Goal: Task Accomplishment & Management: Manage account settings

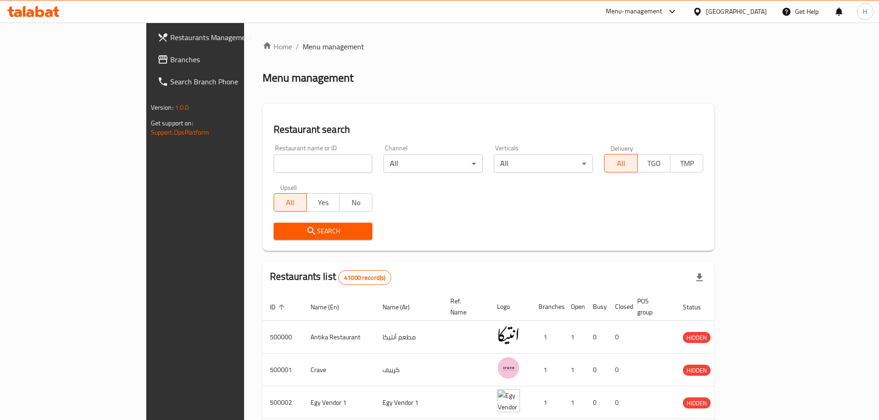
click at [170, 60] on span "Branches" at bounding box center [227, 59] width 115 height 11
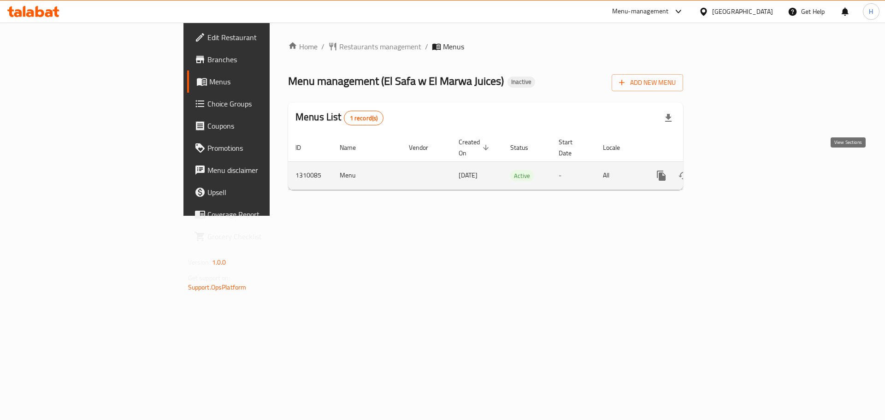
click at [734, 170] on icon "enhanced table" at bounding box center [728, 175] width 11 height 11
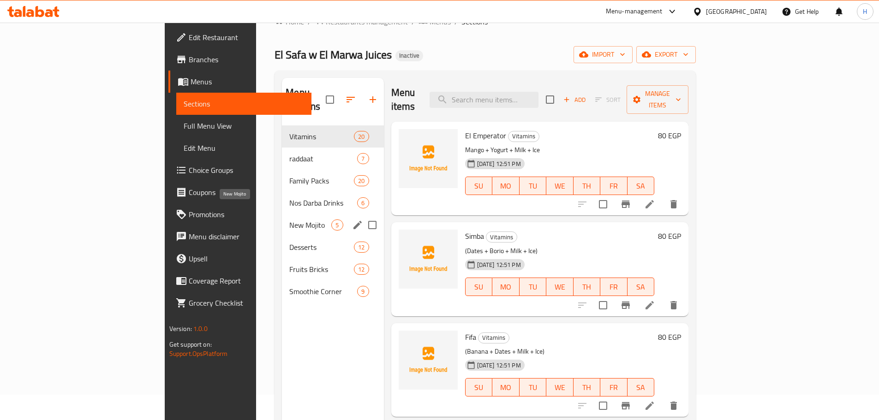
scroll to position [46, 0]
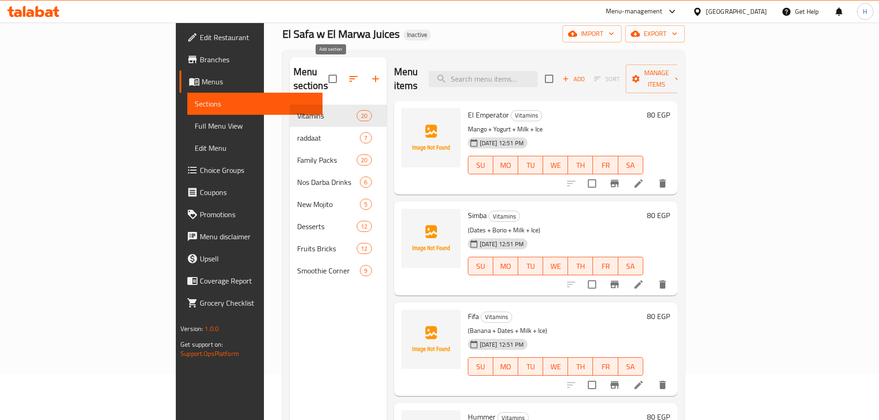
click at [370, 73] on icon "button" at bounding box center [375, 78] width 11 height 11
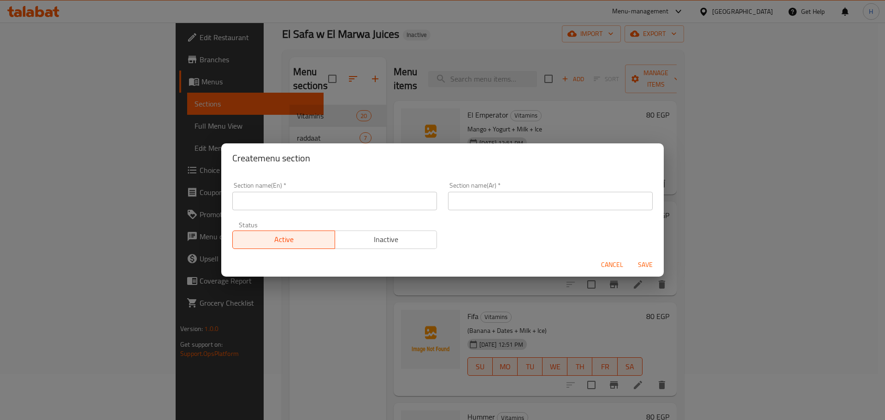
click at [344, 196] on input "text" at bounding box center [334, 201] width 205 height 18
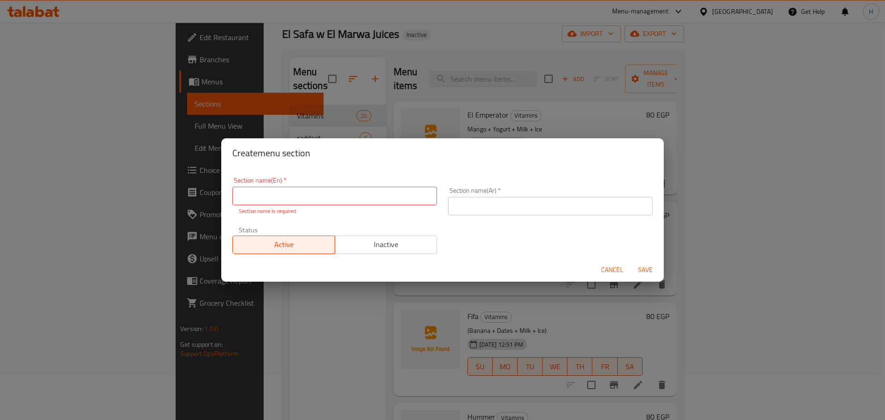
click at [346, 162] on div "Create menu section" at bounding box center [442, 153] width 443 height 30
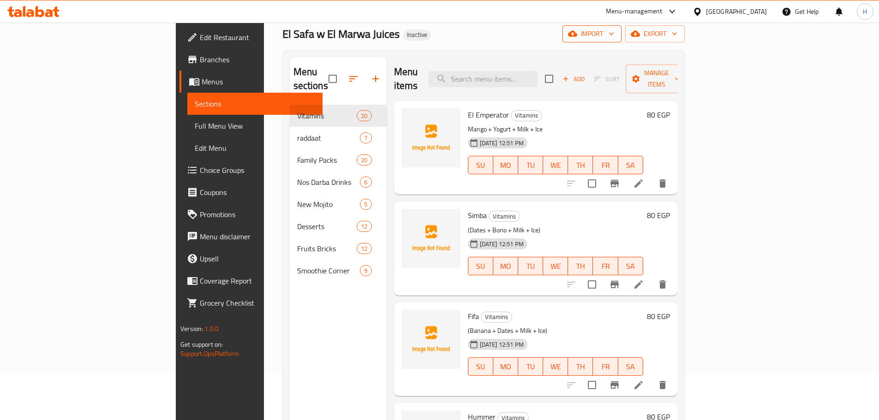
click at [614, 39] on span "import" at bounding box center [592, 34] width 44 height 12
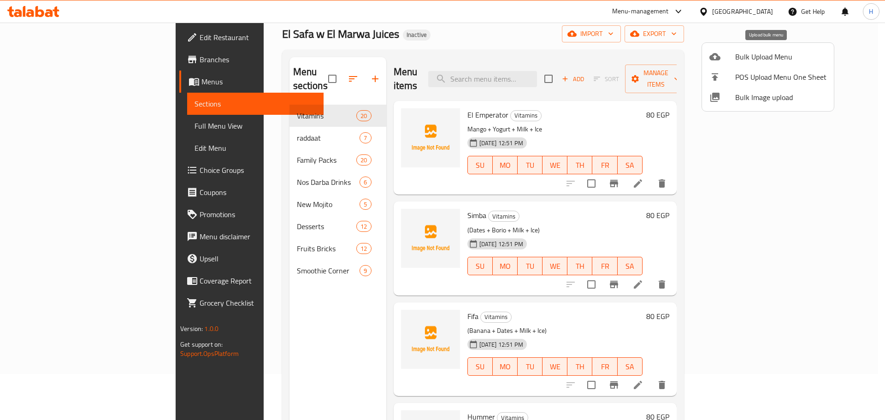
click at [753, 55] on span "Bulk Upload Menu" at bounding box center [781, 56] width 91 height 11
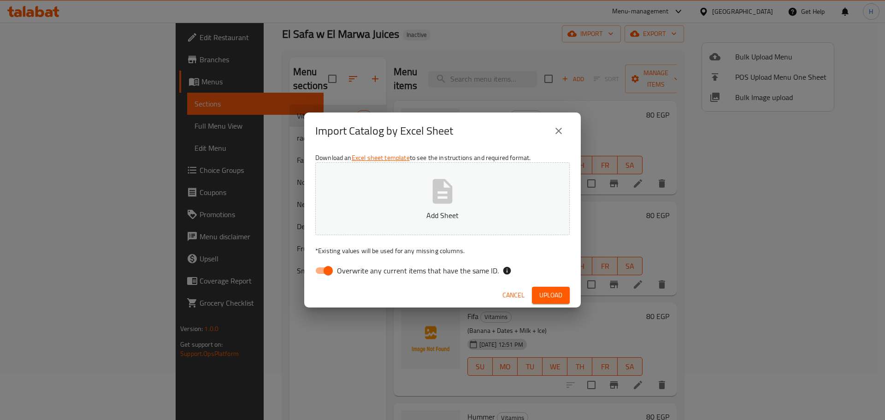
click at [396, 267] on span "Overwrite any current items that have the same ID." at bounding box center [418, 270] width 162 height 11
click at [355, 267] on input "Overwrite any current items that have the same ID." at bounding box center [328, 271] width 53 height 18
checkbox input "false"
click at [547, 295] on span "Upload" at bounding box center [551, 296] width 23 height 12
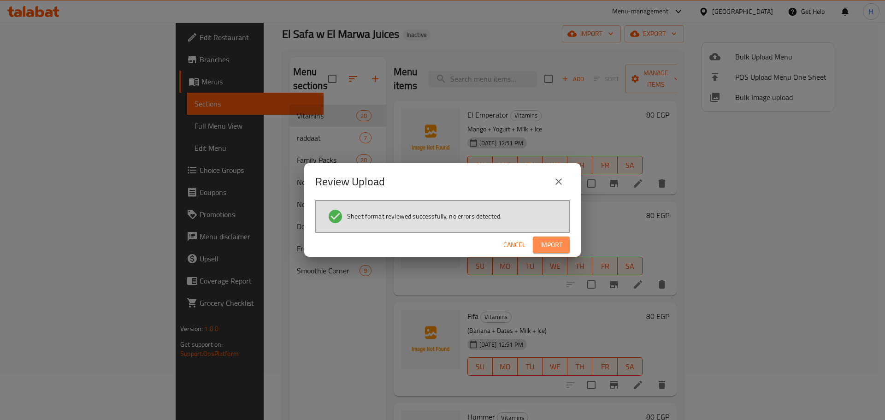
click at [552, 249] on span "Import" at bounding box center [551, 245] width 22 height 12
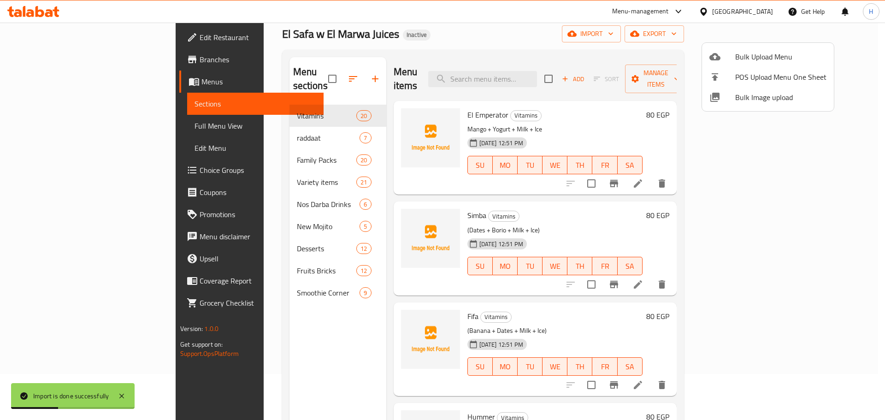
click at [206, 172] on div at bounding box center [442, 210] width 885 height 420
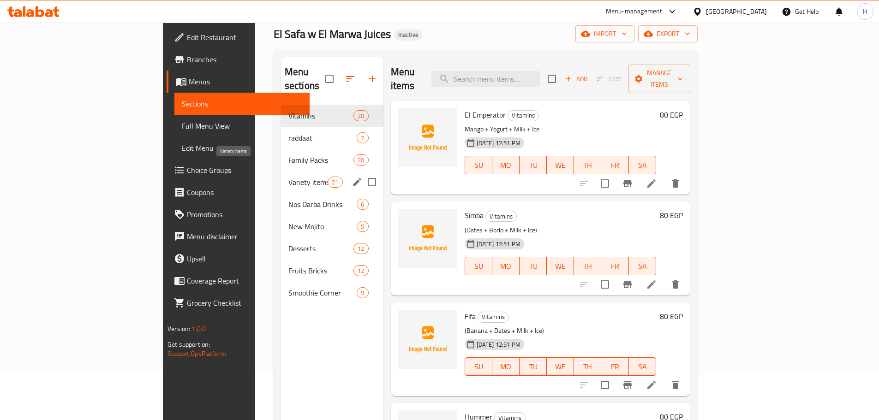
click at [288, 177] on span "Variety items" at bounding box center [307, 182] width 39 height 11
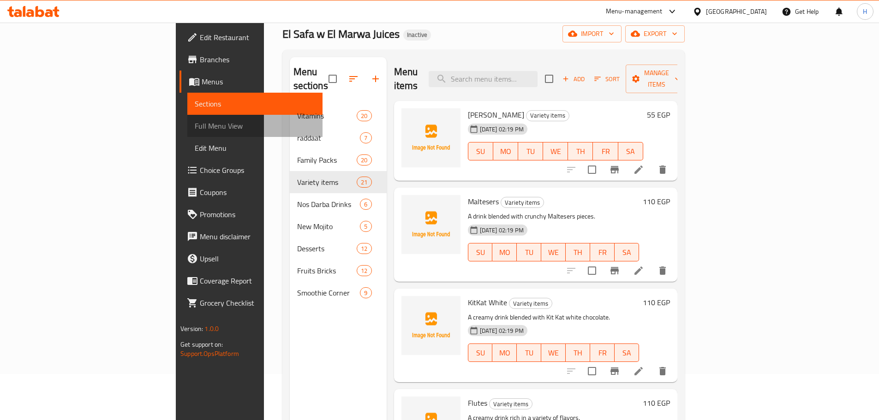
click at [195, 126] on span "Full Menu View" at bounding box center [255, 125] width 120 height 11
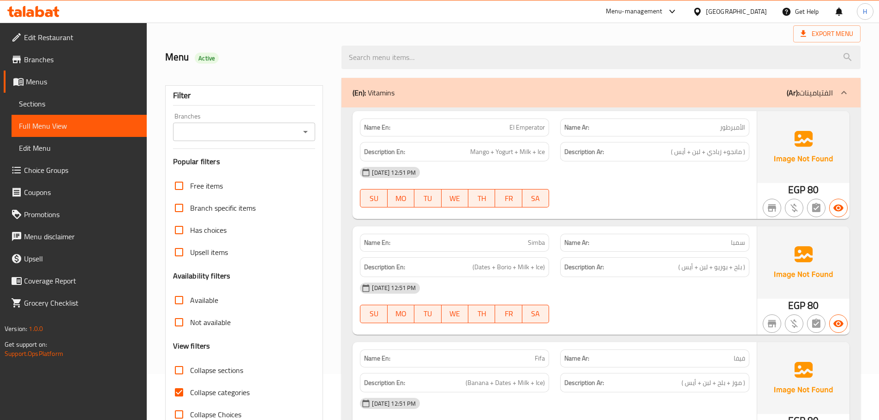
click at [568, 96] on div "(En): Vitamins (Ar): الفتيامينات" at bounding box center [592, 92] width 480 height 11
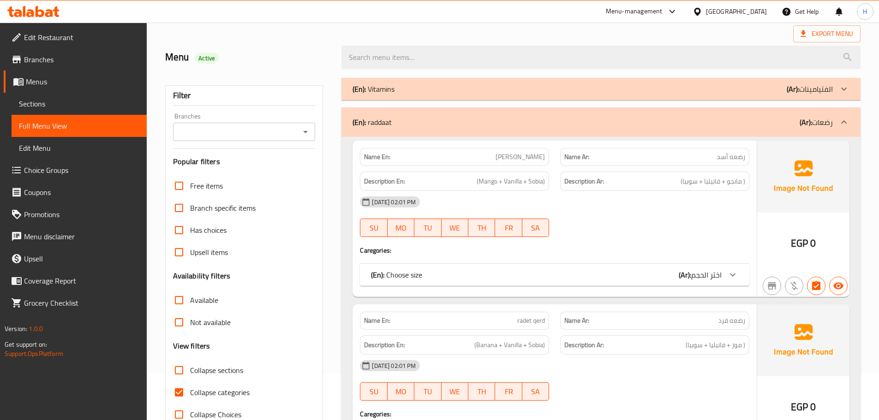
click at [541, 128] on div "(En): raddaat (Ar): رضعات" at bounding box center [600, 122] width 519 height 30
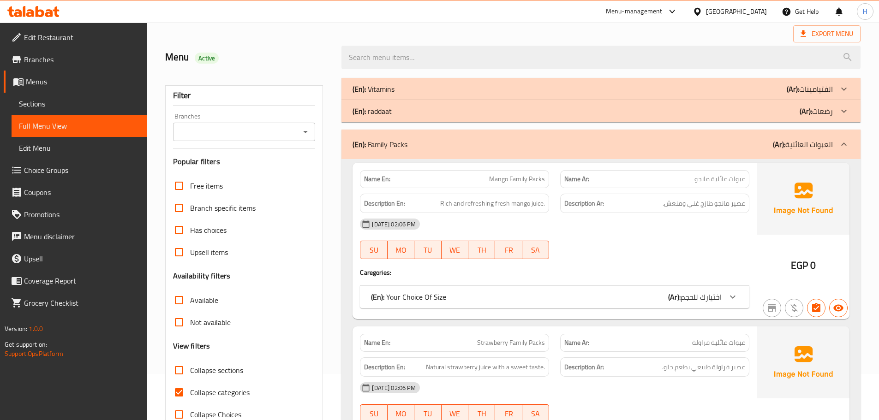
click at [556, 145] on div "(En): Family Packs (Ar): العبوات العائلية" at bounding box center [592, 144] width 480 height 11
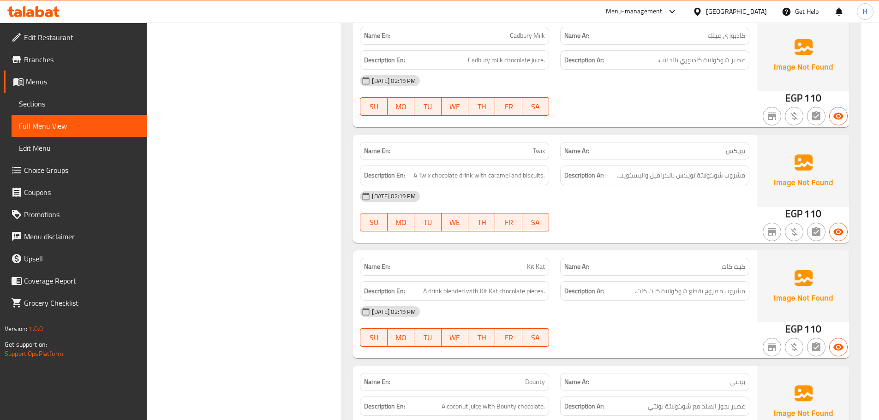
scroll to position [2490, 0]
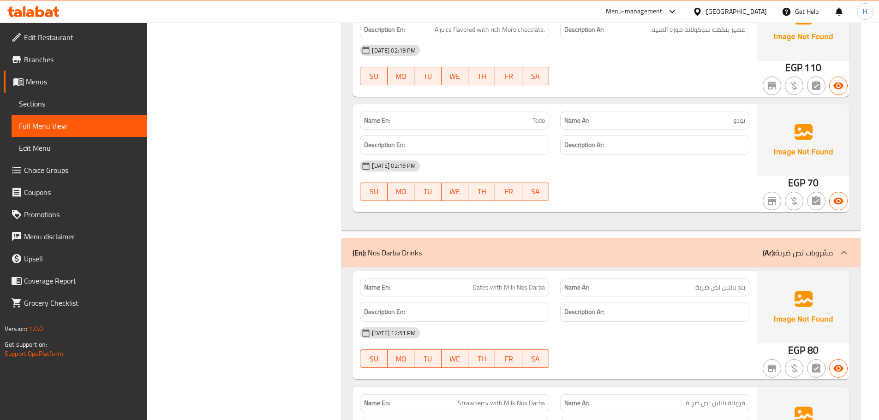
click at [575, 265] on div "(En): Nos Darba Drinks (Ar): مشروبات نص ضربة" at bounding box center [600, 253] width 519 height 30
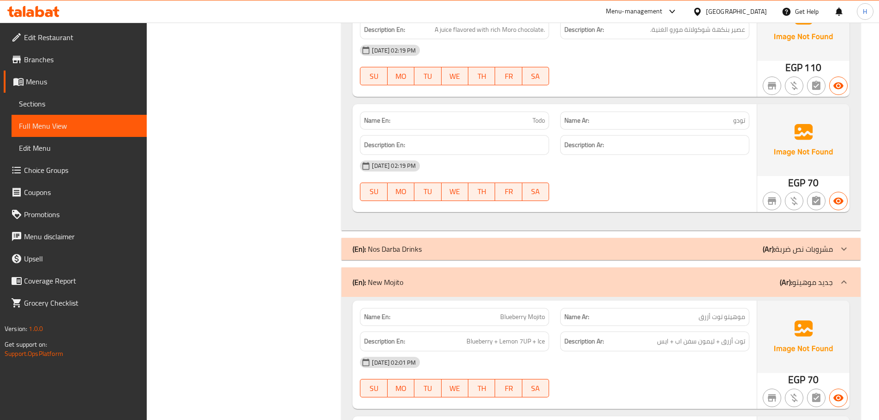
click at [549, 277] on div "(En): New Mojito (Ar): جديد موهيتو" at bounding box center [592, 282] width 480 height 11
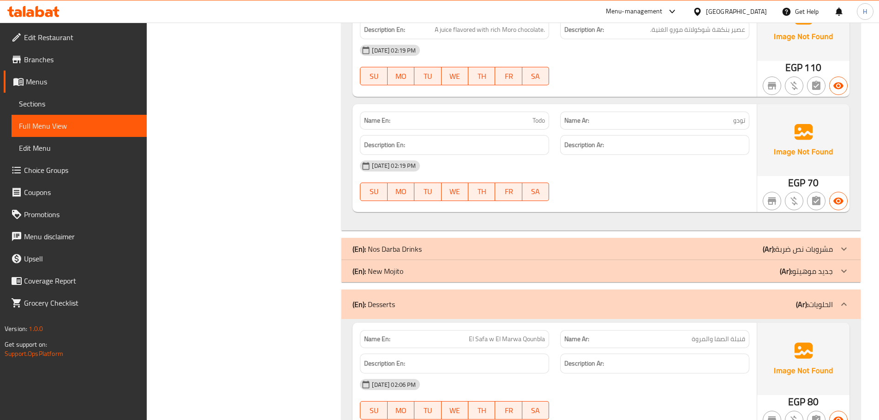
click at [557, 297] on div "(En): Desserts (Ar): الحلويات" at bounding box center [600, 305] width 519 height 30
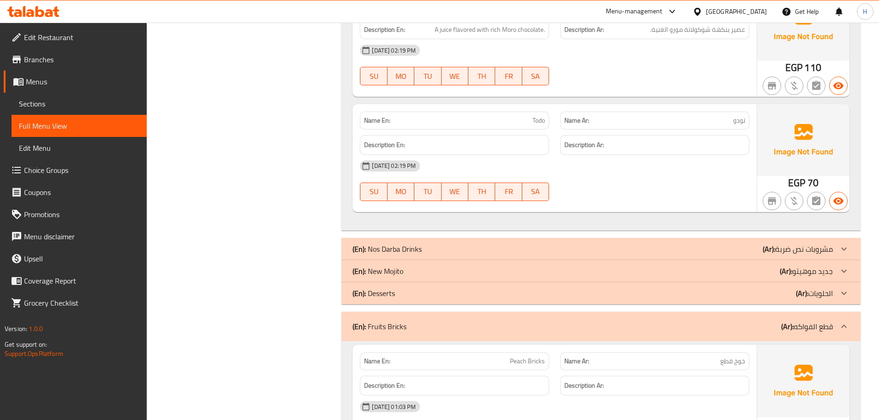
click at [555, 327] on div "(En): Fruits Bricks (Ar): قطع الفواكه" at bounding box center [592, 326] width 480 height 11
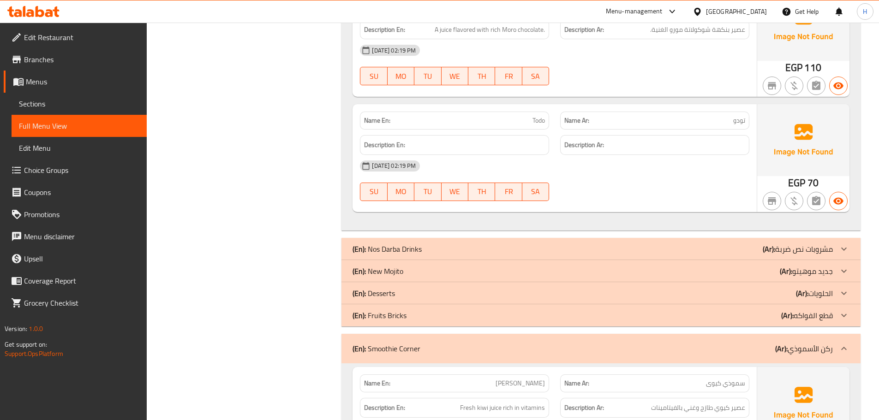
click at [553, 349] on div "(En): Smoothie Corner (Ar): ركن الأسموذي" at bounding box center [592, 348] width 480 height 11
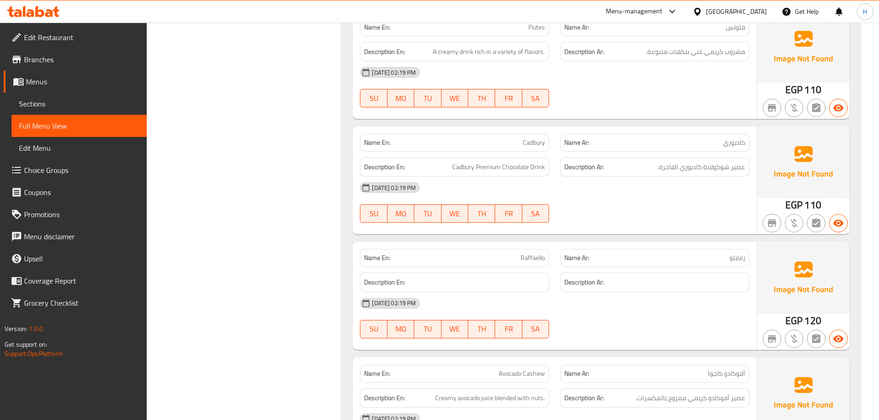
scroll to position [600, 0]
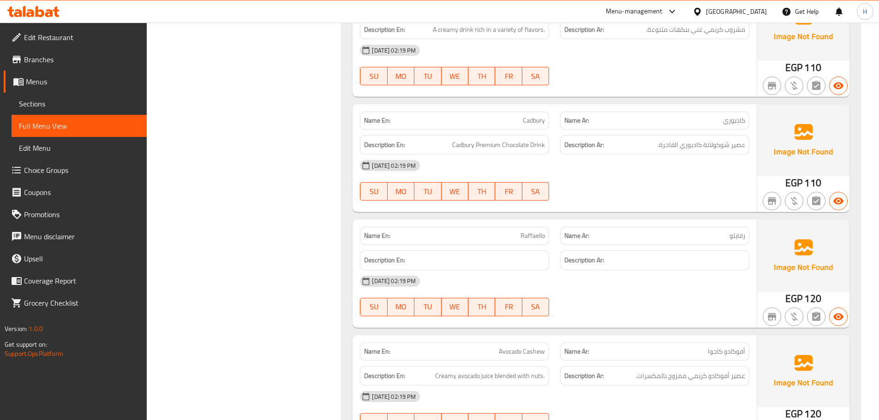
click at [536, 117] on span "Cadbury" at bounding box center [534, 121] width 22 height 10
copy span "Cadbury"
click at [546, 172] on div "[DATE] 02:19 PM" at bounding box center [554, 165] width 400 height 22
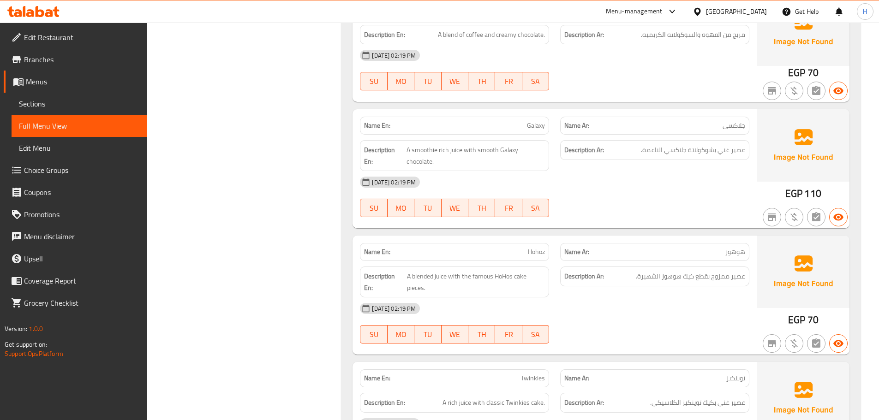
scroll to position [1061, 0]
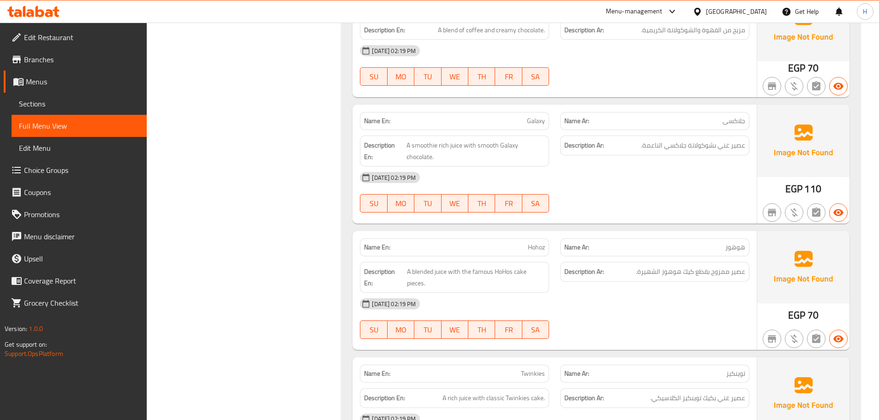
click at [532, 118] on span "Galaxy" at bounding box center [536, 121] width 18 height 10
copy span "Galaxy"
click at [549, 185] on div "[DATE] 02:19 PM" at bounding box center [554, 177] width 400 height 22
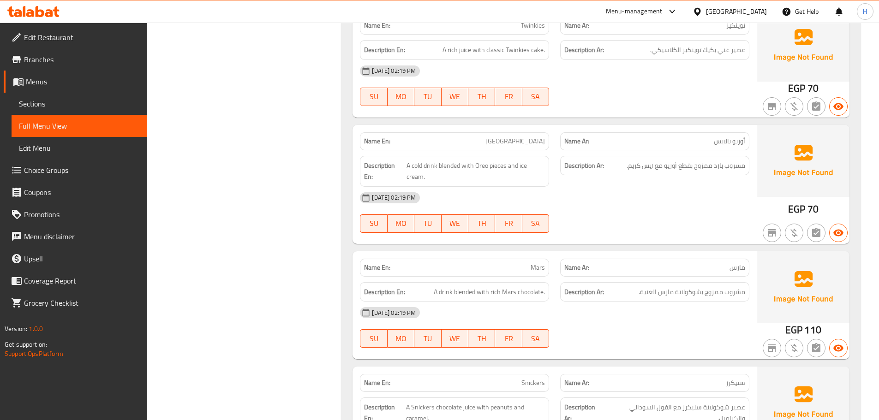
scroll to position [1430, 0]
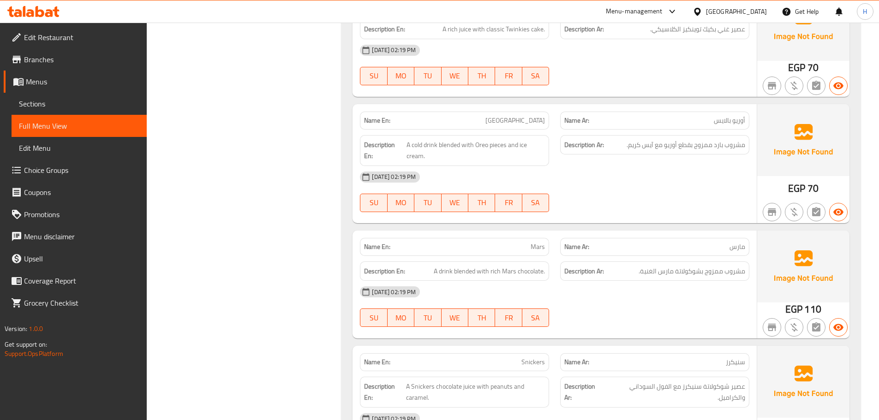
click at [530, 117] on span "[GEOGRAPHIC_DATA]" at bounding box center [514, 121] width 59 height 10
copy span "[GEOGRAPHIC_DATA]"
drag, startPoint x: 589, startPoint y: 190, endPoint x: 547, endPoint y: 166, distance: 48.8
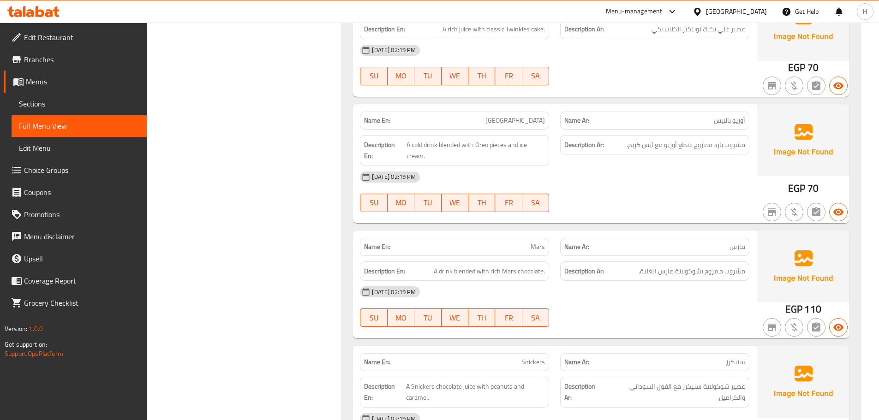
click at [567, 174] on div "[DATE] 02:19 PM SU MO TU WE TH FR SA" at bounding box center [554, 192] width 400 height 52
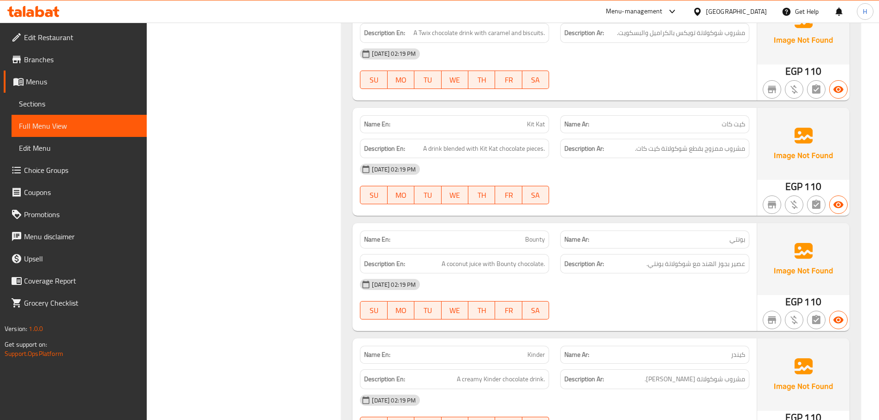
scroll to position [2029, 0]
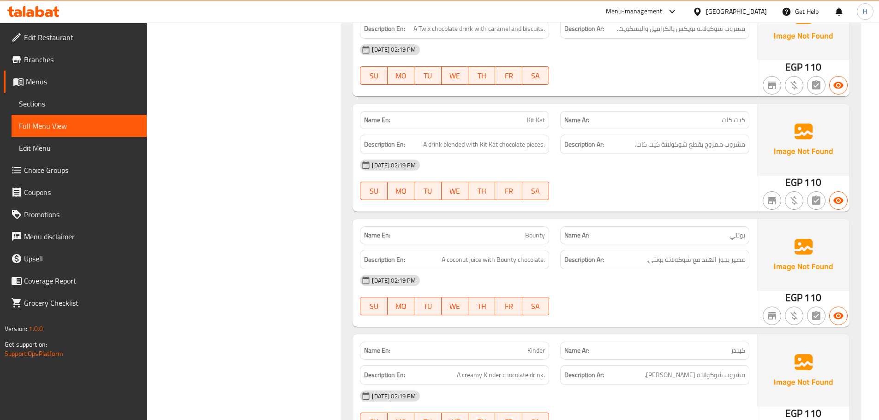
click at [538, 123] on span "Kit Kat" at bounding box center [536, 120] width 18 height 10
click at [538, 122] on span "Kit Kat" at bounding box center [536, 120] width 18 height 10
copy span "Kit Kat"
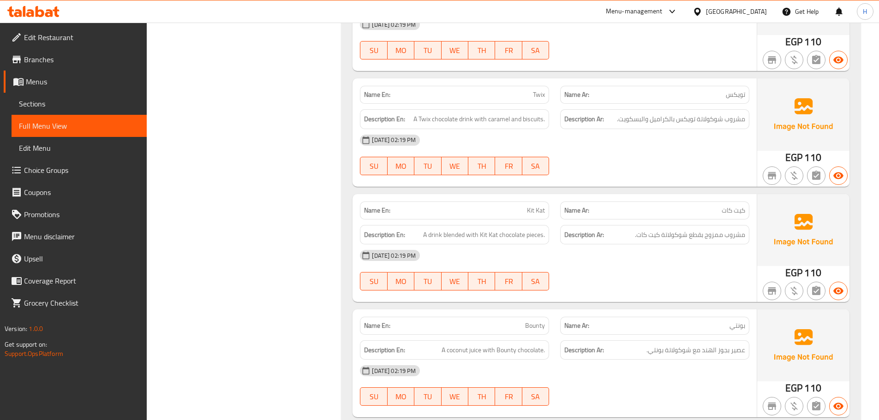
scroll to position [293, 0]
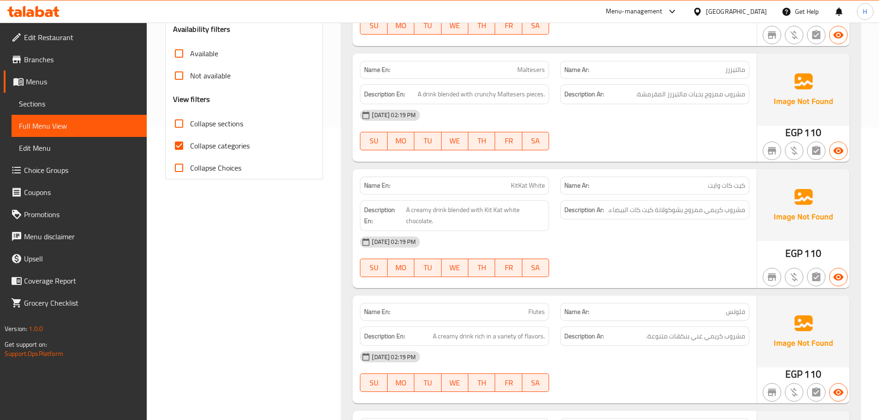
click at [573, 250] on div "[DATE] 02:19 PM" at bounding box center [554, 242] width 400 height 22
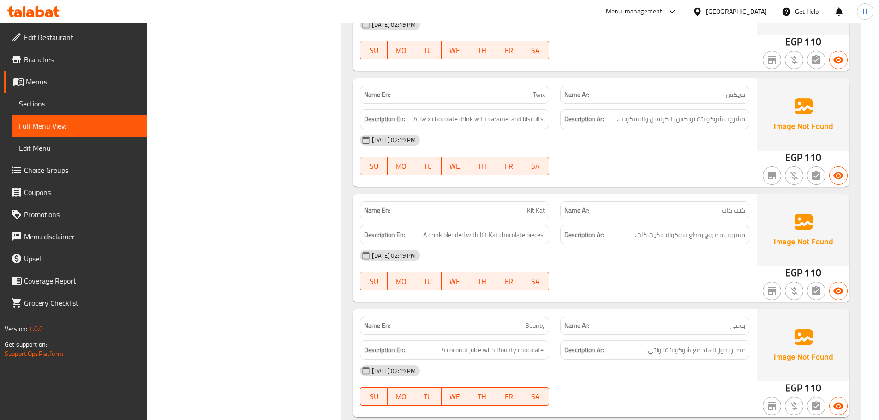
click at [560, 259] on div "[DATE] 02:19 PM" at bounding box center [554, 255] width 400 height 22
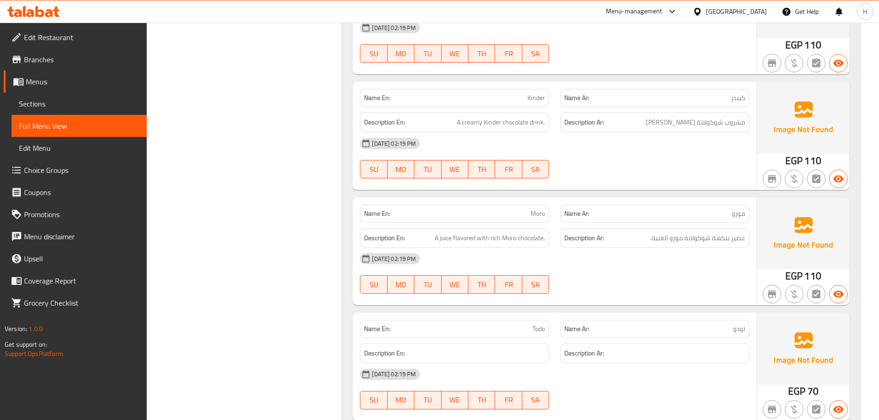
scroll to position [2354, 0]
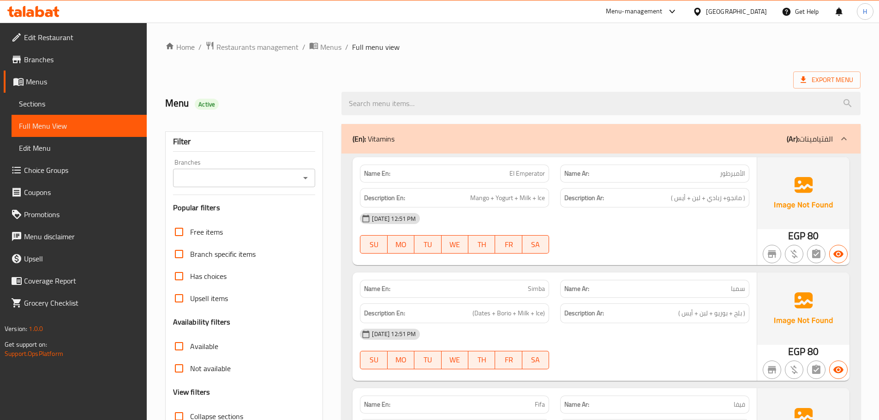
click at [68, 101] on span "Sections" at bounding box center [79, 103] width 120 height 11
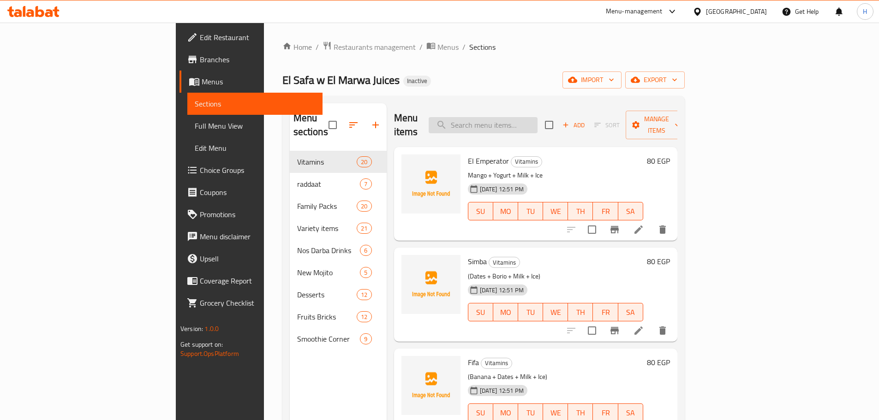
click at [536, 121] on input "search" at bounding box center [482, 125] width 109 height 16
paste input "Cadbury"
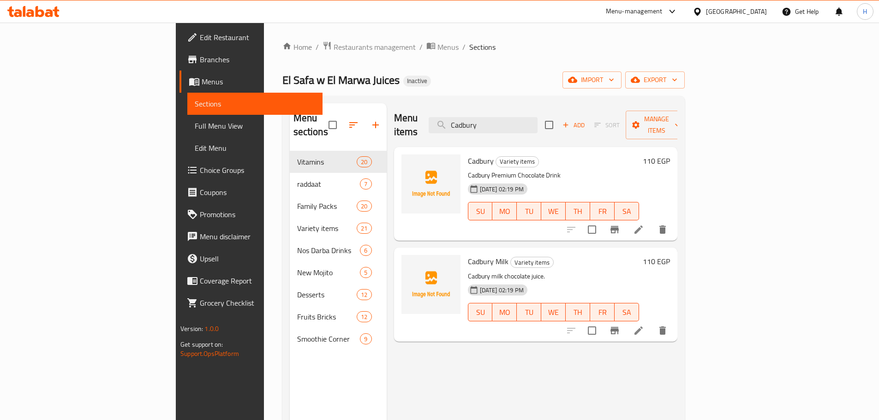
type input "Cadbury"
click at [651, 221] on li at bounding box center [638, 229] width 26 height 17
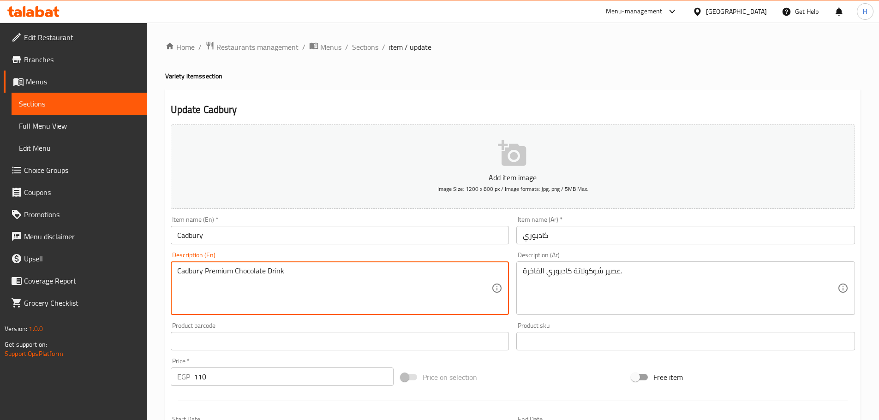
click at [268, 270] on textarea "Cadbury Premium Chocolate Drink" at bounding box center [334, 289] width 315 height 44
type textarea "Cadbury Premium Chocolate juice"
click at [305, 236] on input "Cadbury" at bounding box center [340, 235] width 338 height 18
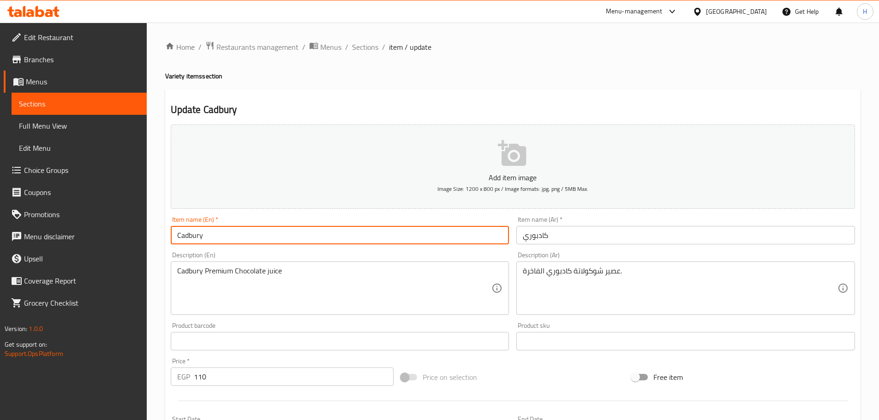
click at [361, 48] on span "Sections" at bounding box center [365, 47] width 26 height 11
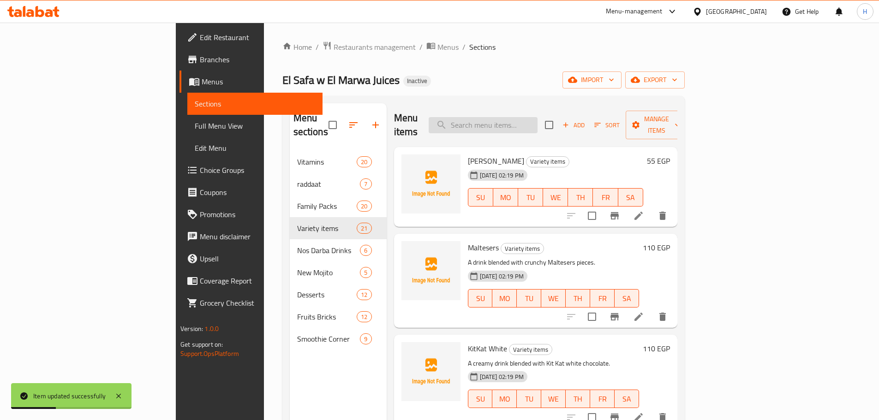
click at [514, 117] on input "search" at bounding box center [482, 125] width 109 height 16
paste input "Galaxy"
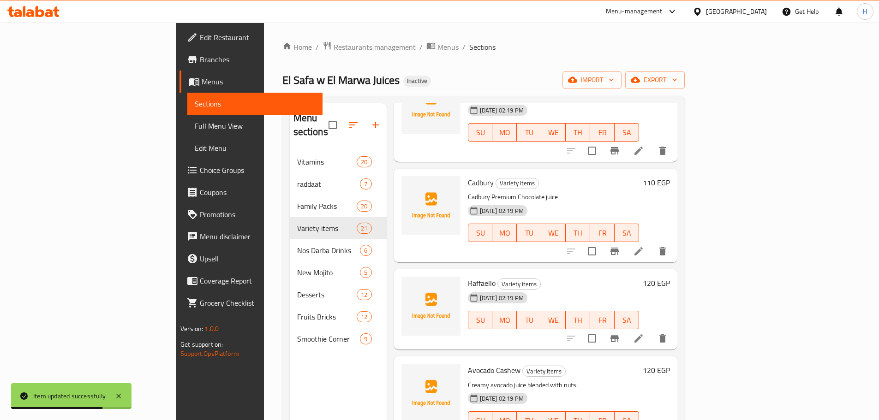
scroll to position [369, 0]
type input "Galaxy"
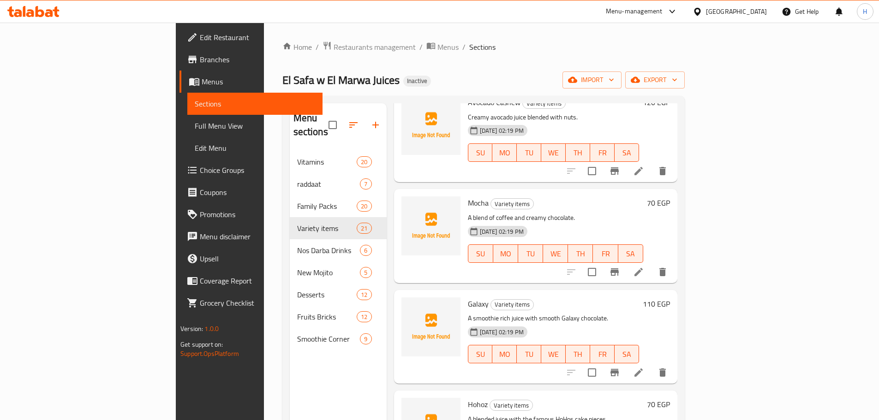
scroll to position [658, 0]
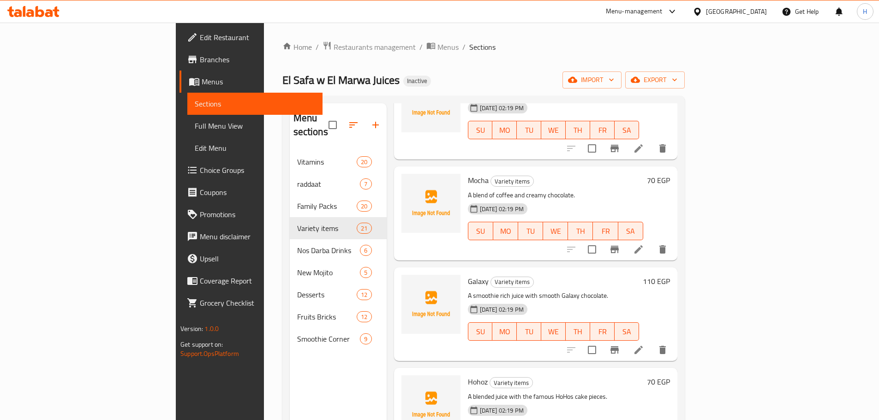
click at [651, 342] on li at bounding box center [638, 350] width 26 height 17
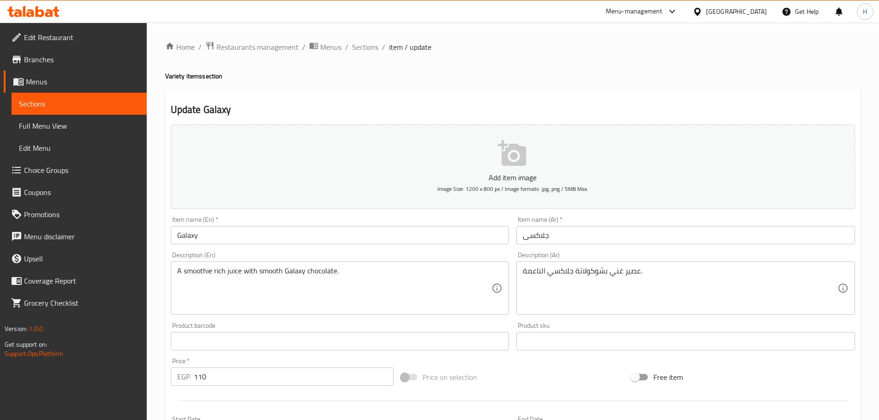
click at [200, 267] on textarea "A smoothie rich juice with smooth Galaxy chocolate." at bounding box center [334, 289] width 315 height 44
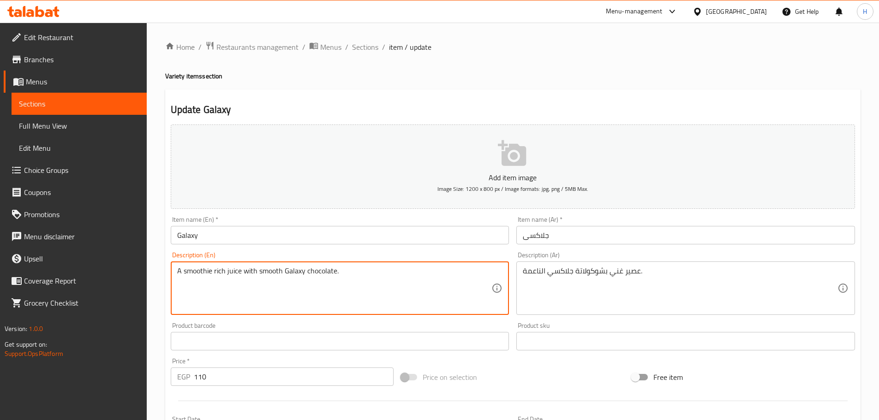
click at [326, 261] on div "A smoothie rich juice with smooth Galaxy chocolate. Description (En)" at bounding box center [340, 287] width 338 height 53
click at [323, 257] on div "Description (En) A smoothie rich juice with smooth Galaxy chocolate. Descriptio…" at bounding box center [340, 283] width 338 height 63
click at [205, 271] on textarea "A smoothie rich juice with smooth Galaxy chocolate." at bounding box center [334, 289] width 315 height 44
type textarea "A rich juice with smooth Galaxy chocolate."
click at [319, 257] on div "Description (En) A rich juice with smooth Galaxy chocolate. Description (En)" at bounding box center [340, 283] width 338 height 63
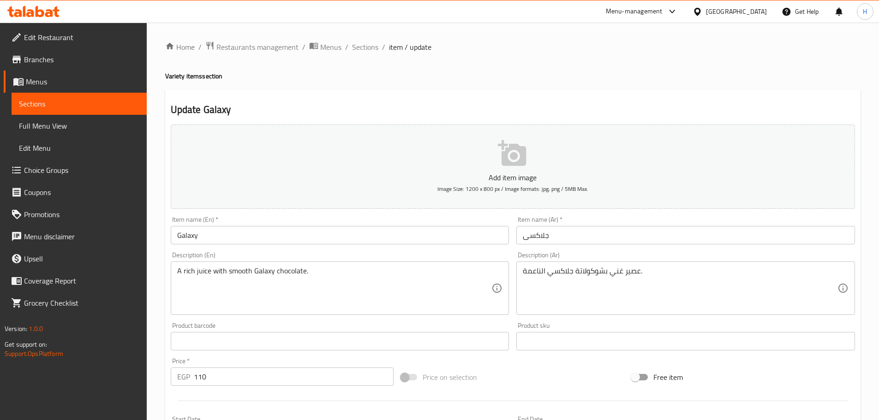
click at [316, 240] on input "Galaxy" at bounding box center [340, 235] width 338 height 18
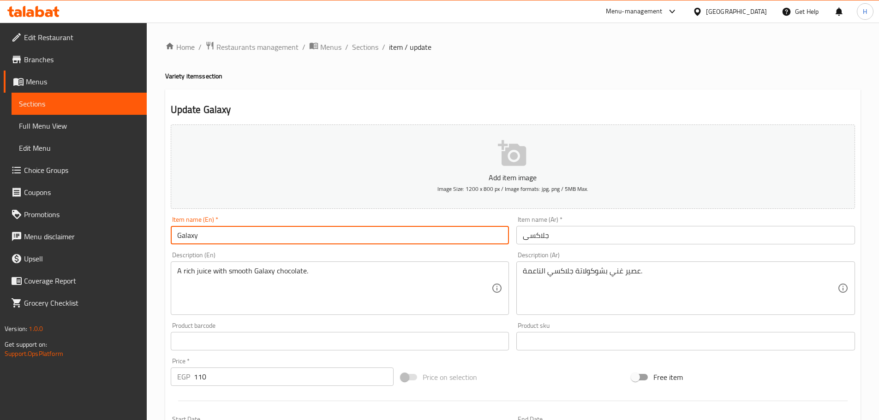
click at [357, 45] on span "Sections" at bounding box center [365, 47] width 26 height 11
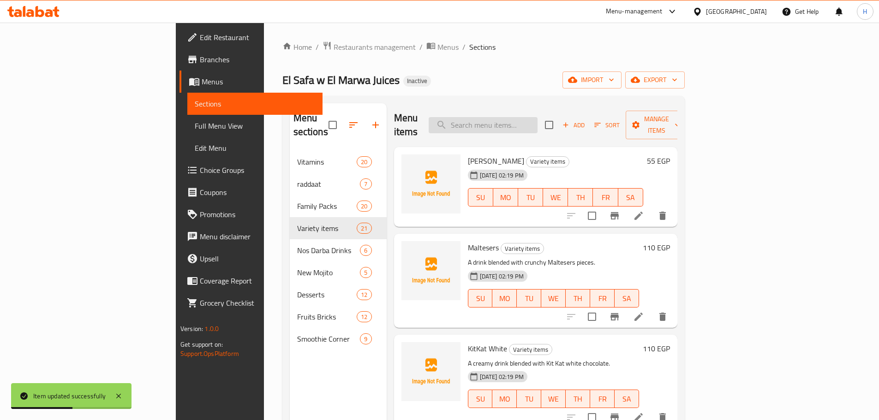
click at [511, 117] on input "search" at bounding box center [482, 125] width 109 height 16
paste input "[GEOGRAPHIC_DATA]"
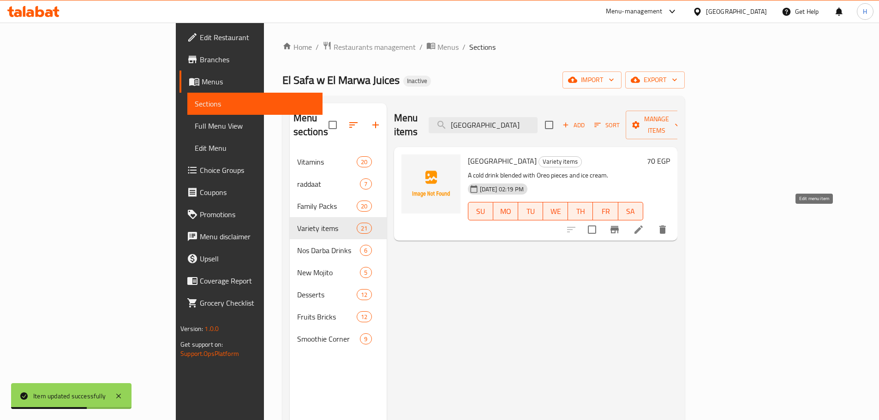
type input "[GEOGRAPHIC_DATA]"
click at [677, 152] on div "Oreo Palace Variety items A cold drink blended with Oreo pieces and ice cream. …" at bounding box center [535, 149] width 283 height 5
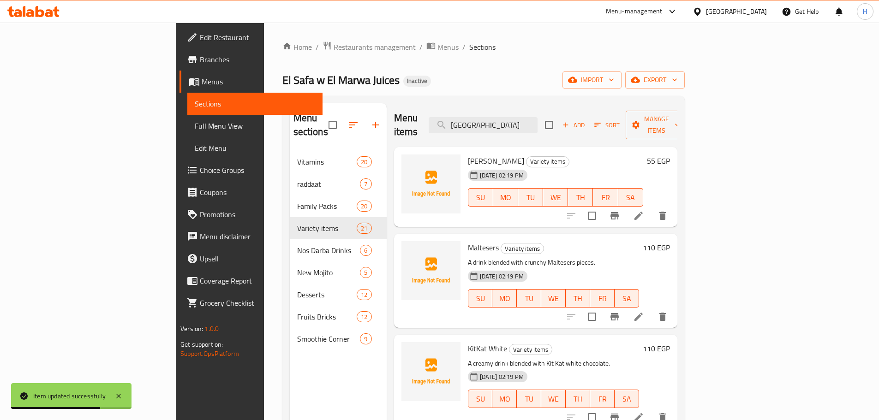
scroll to position [184, 0]
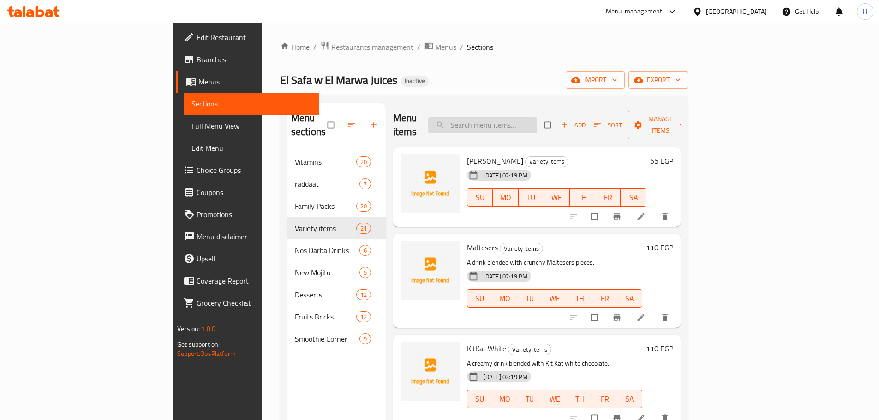
click at [537, 120] on input "search" at bounding box center [482, 125] width 109 height 16
paste input "Oreo Palace"
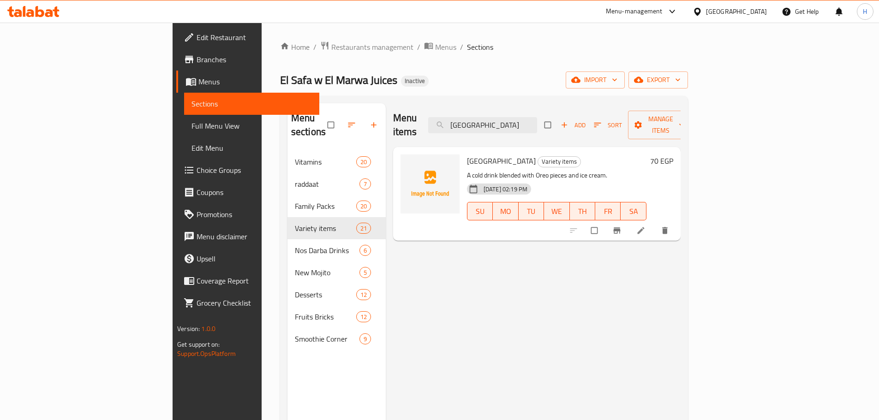
type input "Oreo Palace"
click at [654, 223] on li at bounding box center [642, 230] width 26 height 15
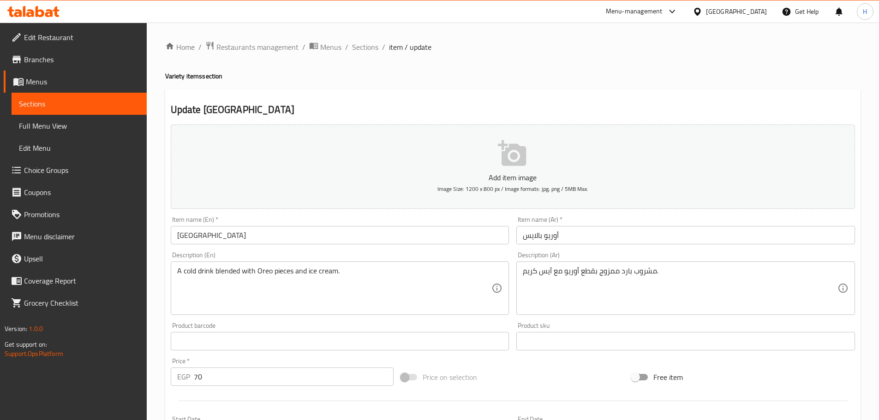
click at [201, 235] on input "Oreo Palace" at bounding box center [340, 235] width 338 height 18
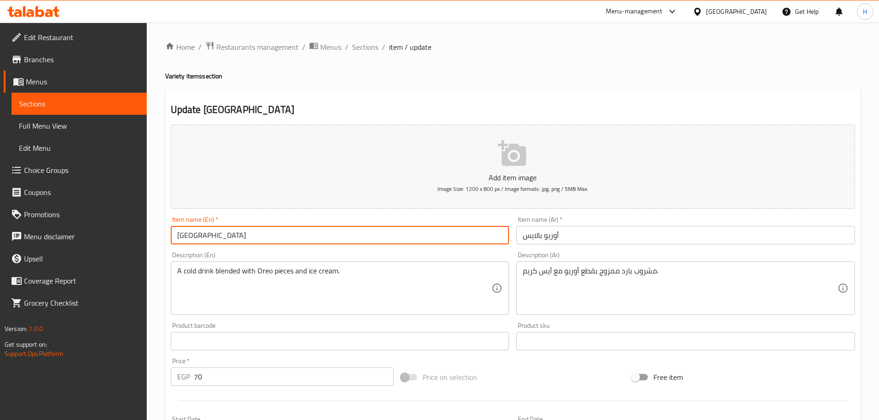
click at [202, 235] on input "[GEOGRAPHIC_DATA]" at bounding box center [340, 235] width 338 height 18
type input "Oreo With Ice"
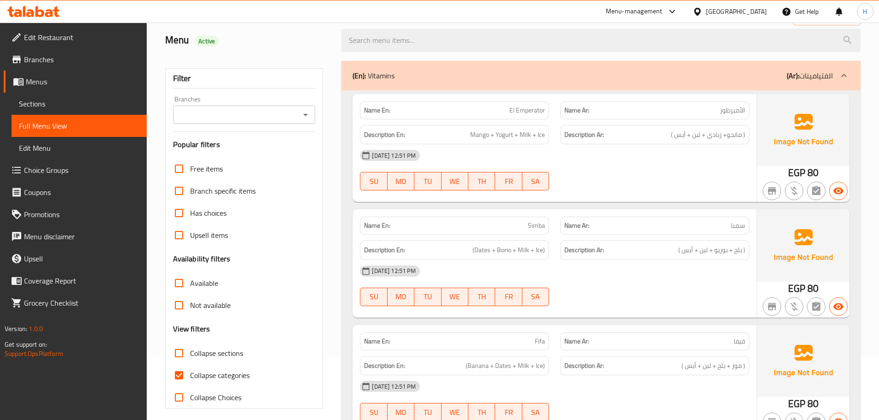
scroll to position [184, 0]
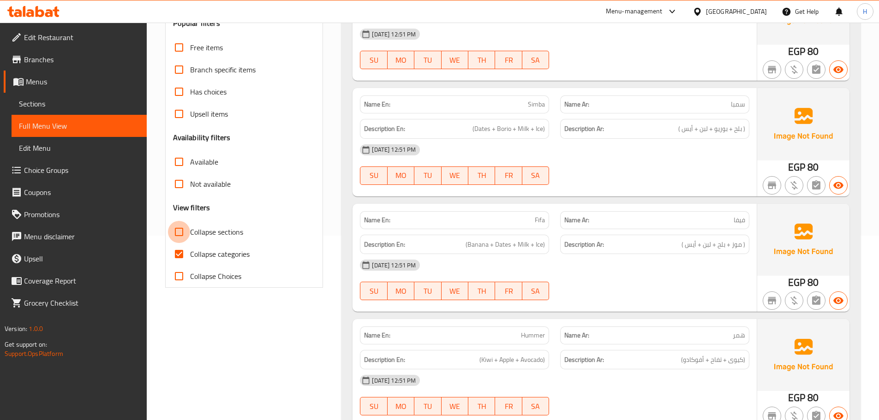
click at [174, 232] on input "Collapse sections" at bounding box center [179, 232] width 22 height 22
checkbox input "true"
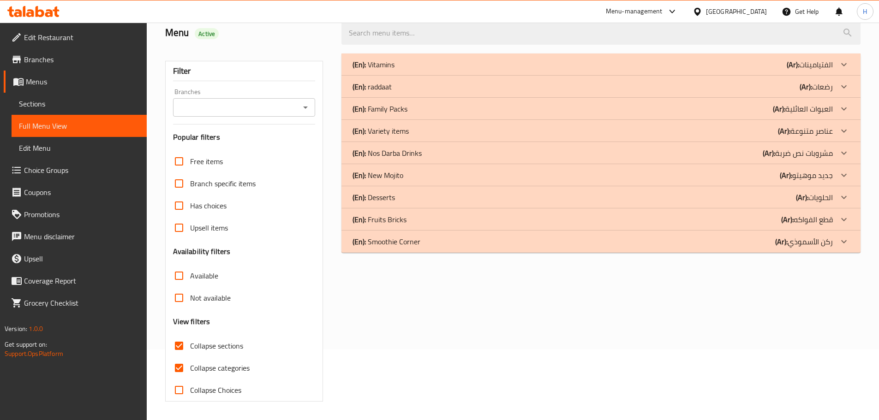
scroll to position [71, 0]
click at [684, 125] on div "(En): Variety items (Ar): عناصر متنوعة" at bounding box center [592, 130] width 480 height 11
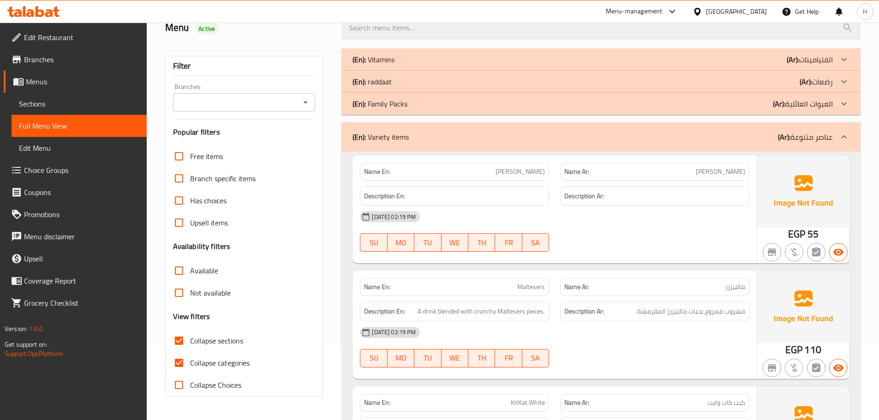
scroll to position [75, 0]
click at [705, 212] on div "[DATE] 02:19 PM" at bounding box center [554, 218] width 400 height 22
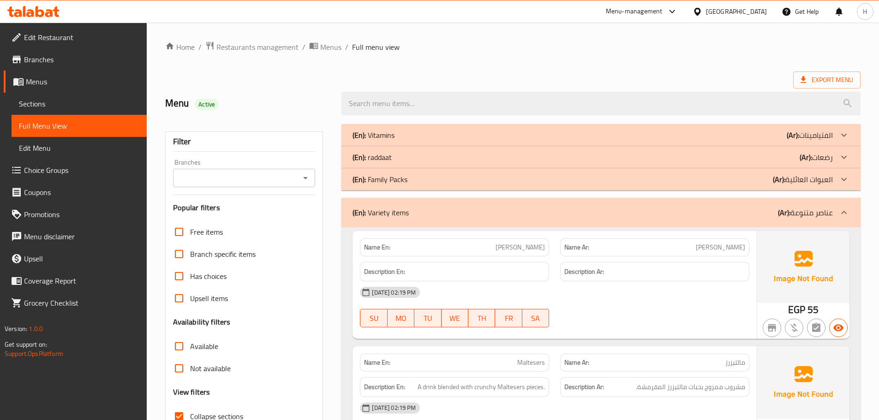
scroll to position [12, 0]
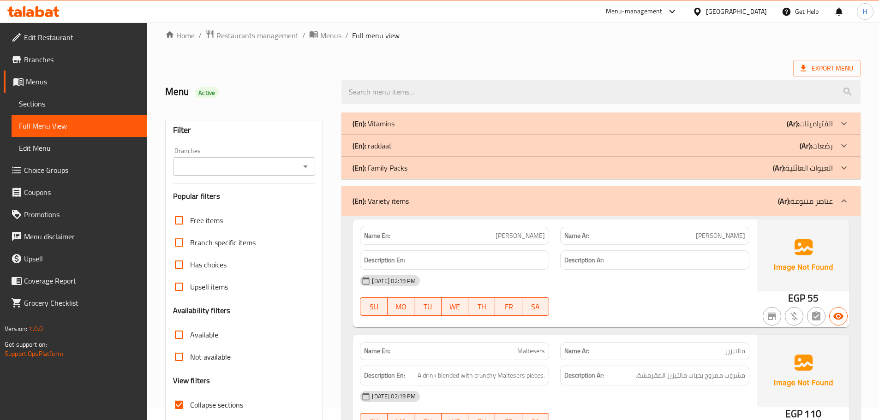
click at [600, 293] on div "[DATE] 02:19 PM SU MO TU WE TH FR SA" at bounding box center [554, 296] width 400 height 52
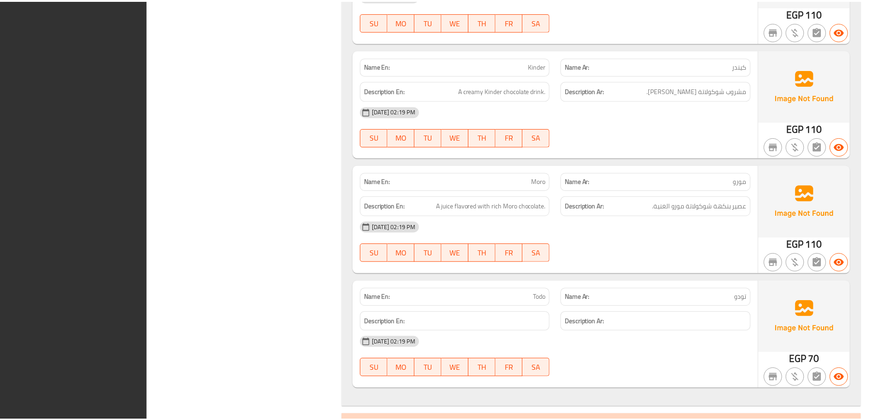
scroll to position [2416, 0]
